Goal: Register for event/course: Sign up to attend an event or enroll in a course

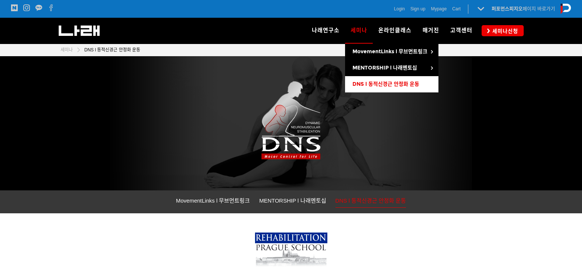
click at [371, 81] on span "DNS l 동적신경근 안정화 운동" at bounding box center [385, 84] width 67 height 6
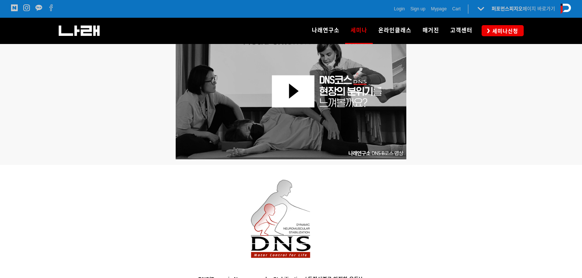
scroll to position [469, 0]
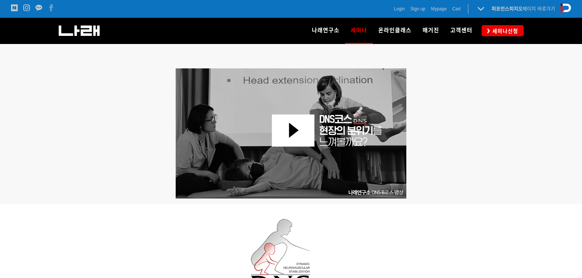
click at [517, 21] on div "나래연구소 연구소 소개 나래연구원 ML l SPECIALISTS 세미나 MovementLinks l 무브먼트링크 ML l LOWER QUART…" at bounding box center [396, 31] width 256 height 26
click at [515, 25] on div "나래연구소 연구소 소개 나래연구원 ML l SPECIALISTS 세미나 MovementLinks l 무브먼트링크 ML l LOWER QUART…" at bounding box center [396, 31] width 256 height 26
click at [513, 30] on span "세미나신청" at bounding box center [504, 30] width 28 height 7
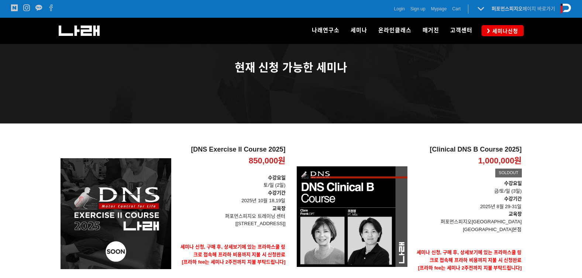
scroll to position [37, 0]
